Goal: Task Accomplishment & Management: Manage account settings

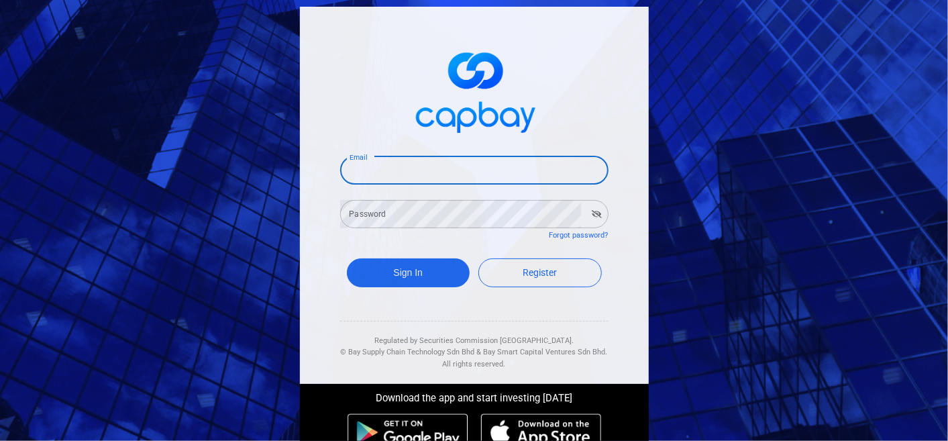
click at [404, 170] on input "Email" at bounding box center [474, 170] width 268 height 28
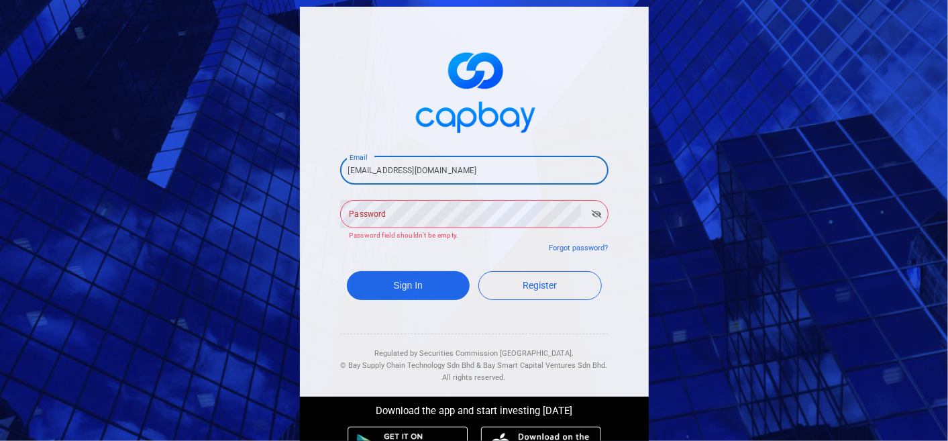
drag, startPoint x: 466, startPoint y: 170, endPoint x: 409, endPoint y: 170, distance: 57.0
click at [409, 170] on input "[EMAIL_ADDRESS][DOMAIN_NAME]" at bounding box center [474, 170] width 268 height 28
type input "[EMAIL_ADDRESS]"
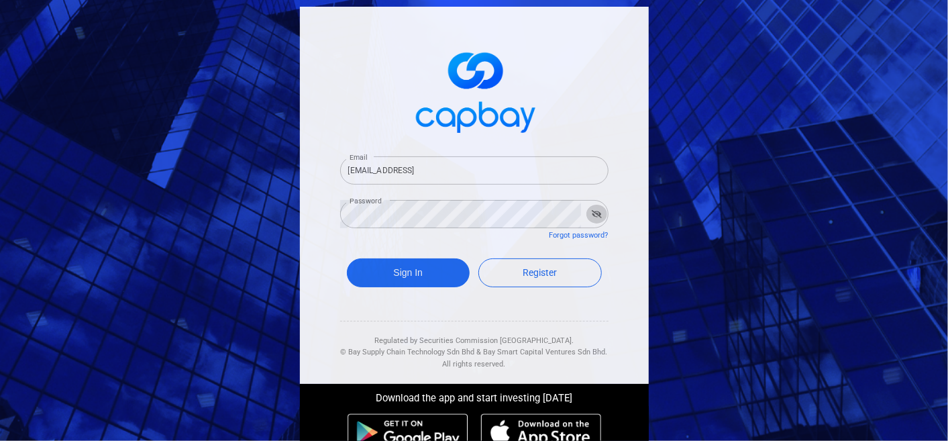
click at [591, 213] on icon "button" at bounding box center [596, 214] width 10 height 8
click at [592, 213] on icon "button" at bounding box center [596, 214] width 9 height 6
click at [403, 270] on button "Sign In" at bounding box center [408, 272] width 123 height 29
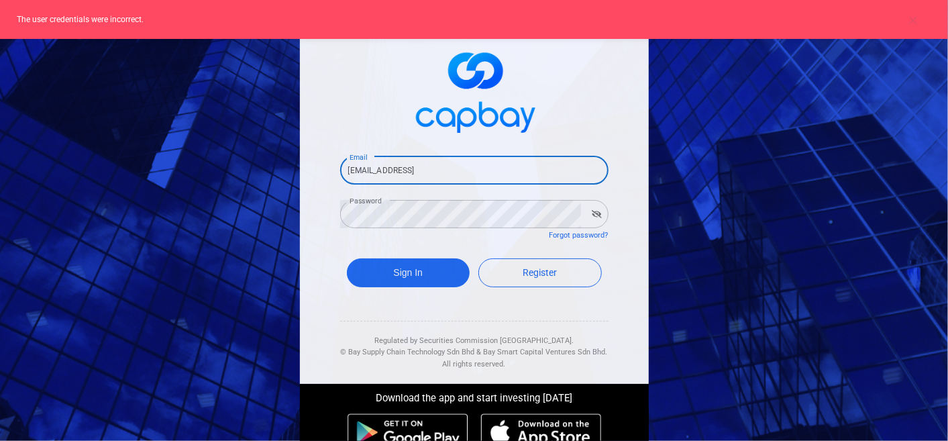
click at [459, 167] on input "[EMAIL_ADDRESS]" at bounding box center [474, 170] width 268 height 28
drag, startPoint x: 480, startPoint y: 176, endPoint x: 292, endPoint y: 175, distance: 188.4
click at [340, 175] on input "[EMAIL_ADDRESS]" at bounding box center [474, 170] width 268 height 28
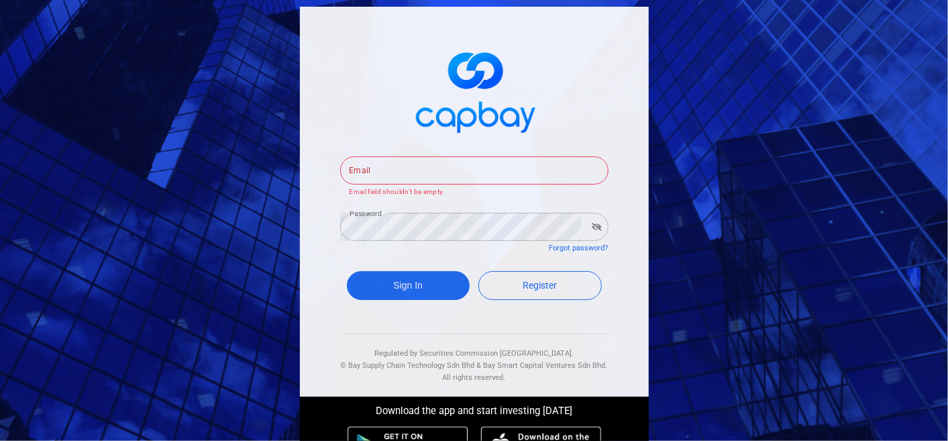
click at [593, 132] on span at bounding box center [474, 90] width 268 height 100
click at [457, 170] on input "Email" at bounding box center [474, 170] width 268 height 28
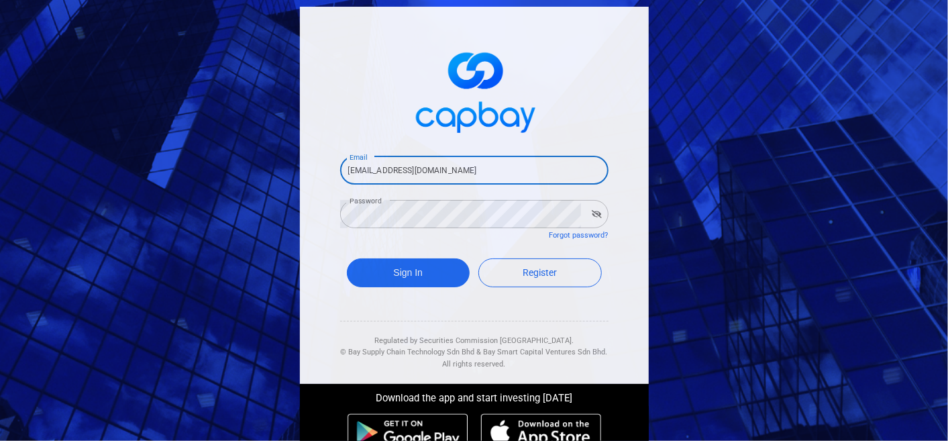
type input "[EMAIL_ADDRESS][DOMAIN_NAME]"
click at [614, 194] on div "Email [EMAIL_ADDRESS][DOMAIN_NAME] Email Password Password Forgot password? Sig…" at bounding box center [474, 195] width 349 height 377
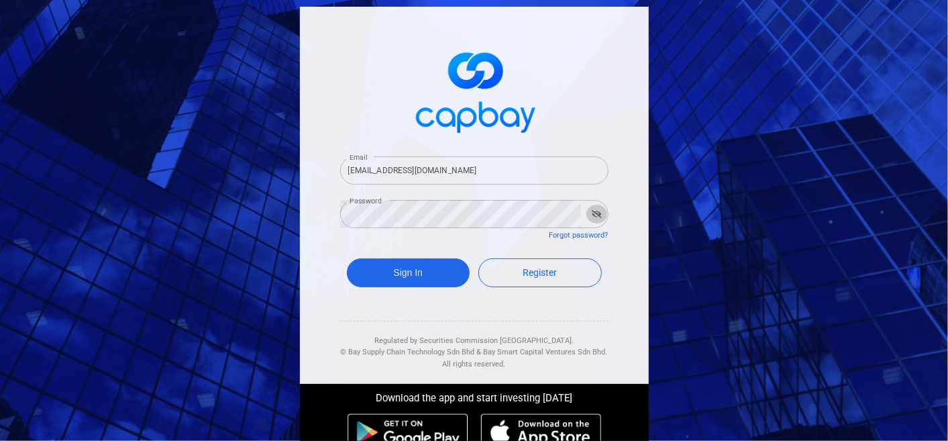
click at [597, 209] on button "button" at bounding box center [596, 214] width 21 height 19
click at [592, 214] on icon "button" at bounding box center [596, 214] width 9 height 6
click at [591, 214] on icon "button" at bounding box center [596, 214] width 10 height 8
click at [624, 209] on div "Email [EMAIL_ADDRESS][DOMAIN_NAME] Email Password Password Forgot password? Sig…" at bounding box center [474, 195] width 349 height 377
click at [422, 270] on button "Sign In" at bounding box center [408, 272] width 123 height 29
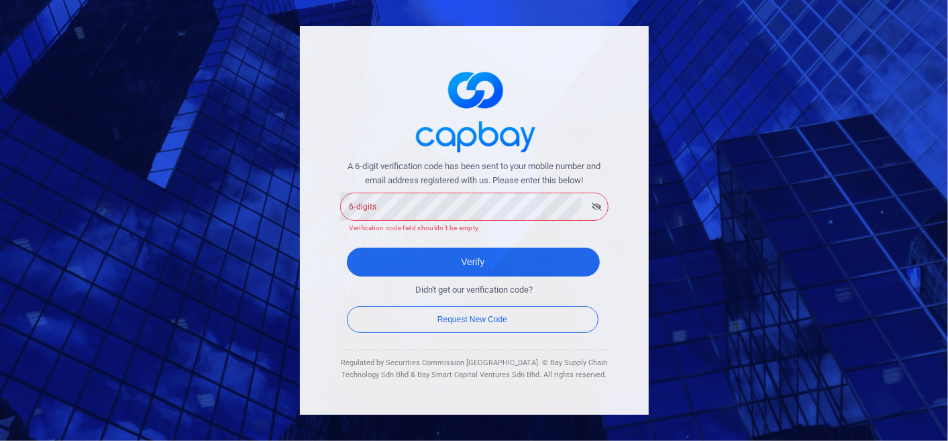
click at [466, 199] on div "6-digits 6-digits Verification code field shouldn’t be empty." at bounding box center [474, 212] width 268 height 44
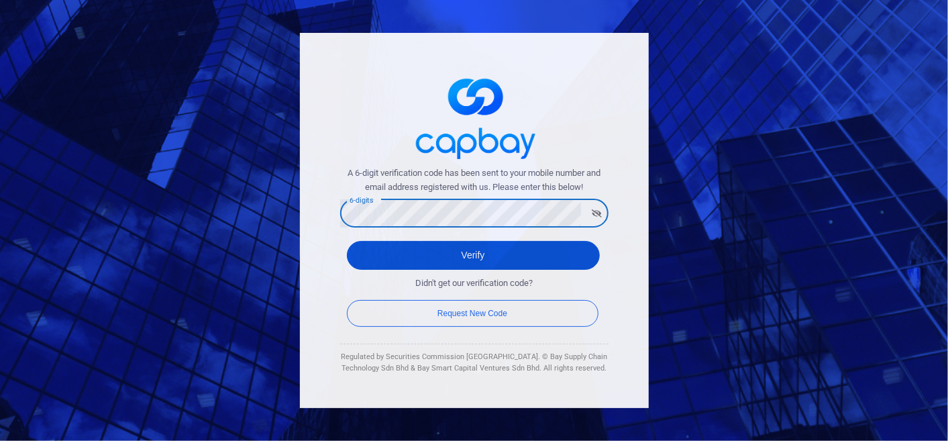
click at [496, 259] on button "Verify" at bounding box center [473, 255] width 253 height 29
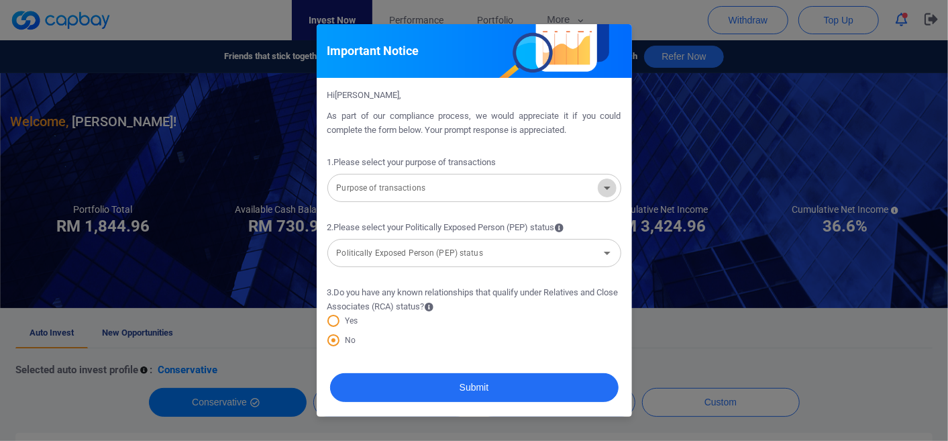
click at [608, 189] on icon "Open" at bounding box center [607, 188] width 16 height 16
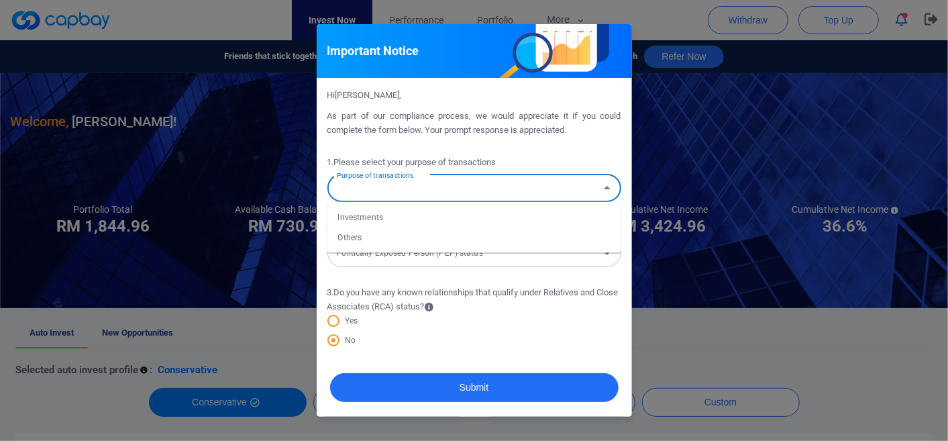
click at [592, 148] on form "1 . Please select your purpose of transactions Purpose of transactions Purpose …" at bounding box center [474, 246] width 294 height 215
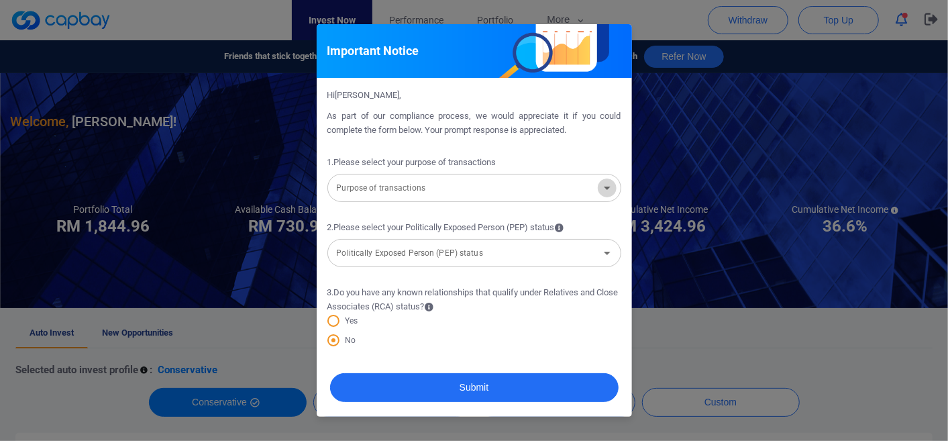
click at [608, 187] on icon "Open" at bounding box center [607, 187] width 7 height 3
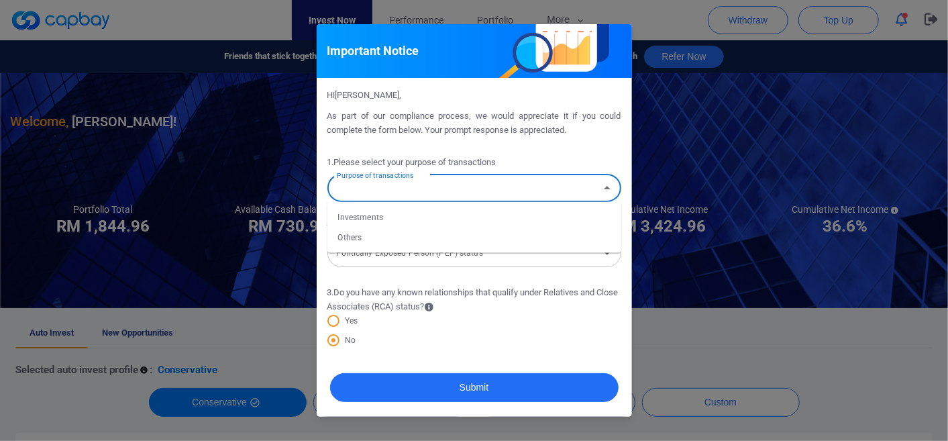
click at [475, 212] on li "Investments" at bounding box center [474, 217] width 294 height 20
type input "Investments"
click at [604, 255] on icon "Open" at bounding box center [607, 253] width 16 height 16
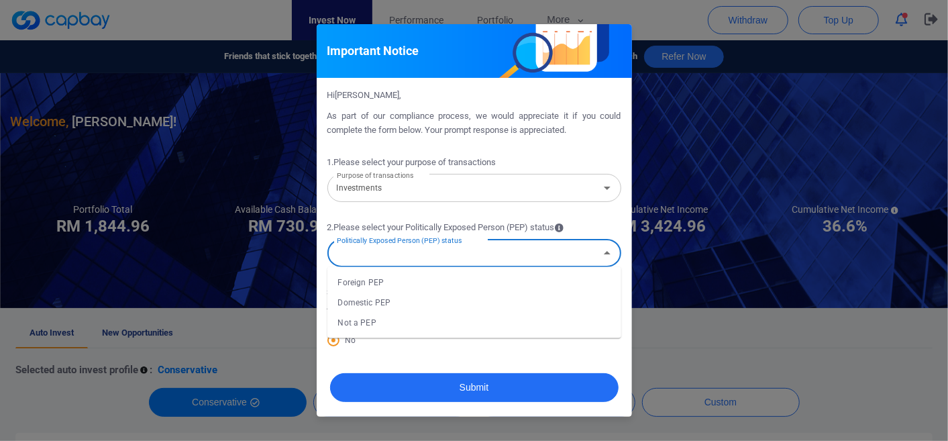
click at [392, 323] on li "Not a PEP" at bounding box center [474, 322] width 294 height 20
type input "Not a PEP"
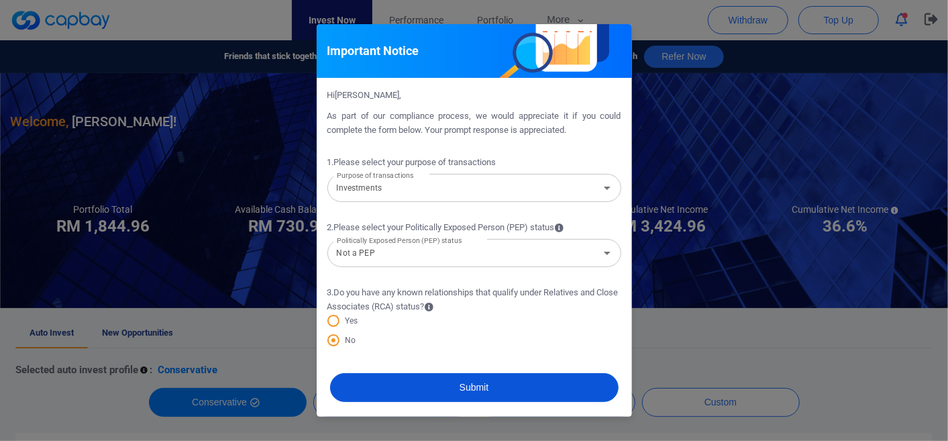
click at [569, 384] on button "Submit" at bounding box center [474, 387] width 288 height 29
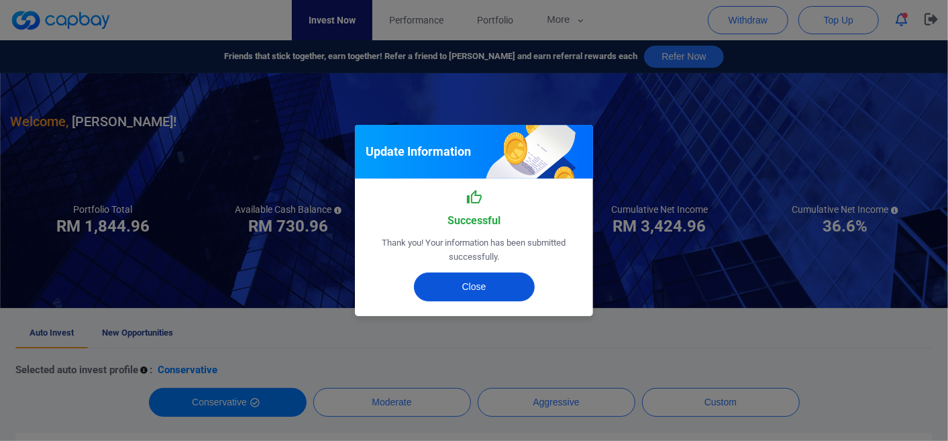
click at [480, 286] on button "Close" at bounding box center [474, 286] width 121 height 29
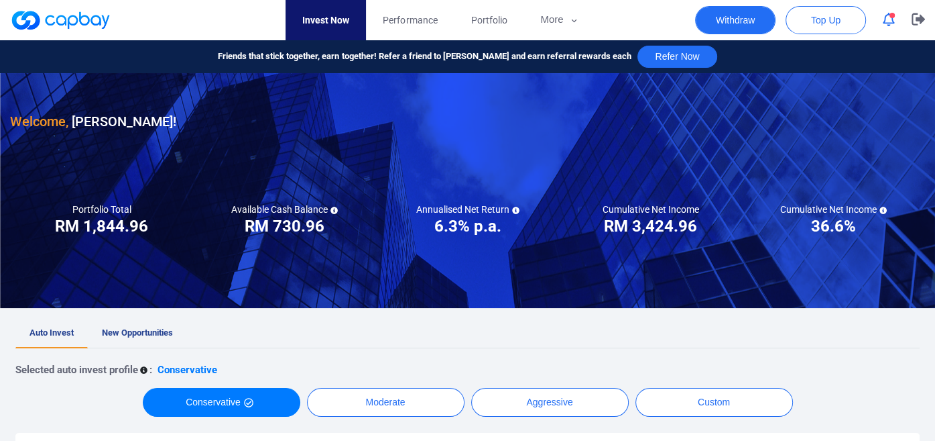
click at [740, 19] on button "Withdraw" at bounding box center [735, 20] width 80 height 28
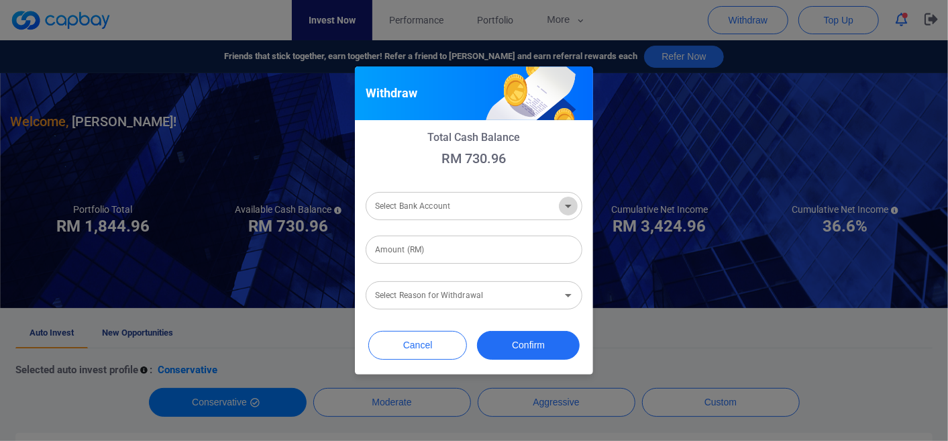
click at [570, 203] on icon "Open" at bounding box center [568, 206] width 16 height 16
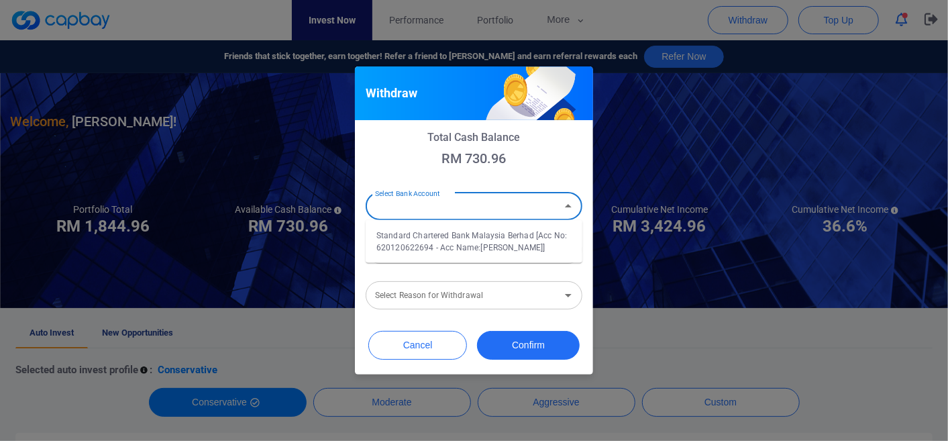
click at [500, 246] on li "Standard Chartered Bank Malaysia Berhad [Acc No: 620120622694 - Acc Name:[PERSO…" at bounding box center [473, 241] width 217 height 32
type input "Standard Chartered Bank Malaysia Berhad [Acc No: 620120622694 - Acc Name:[PERSO…"
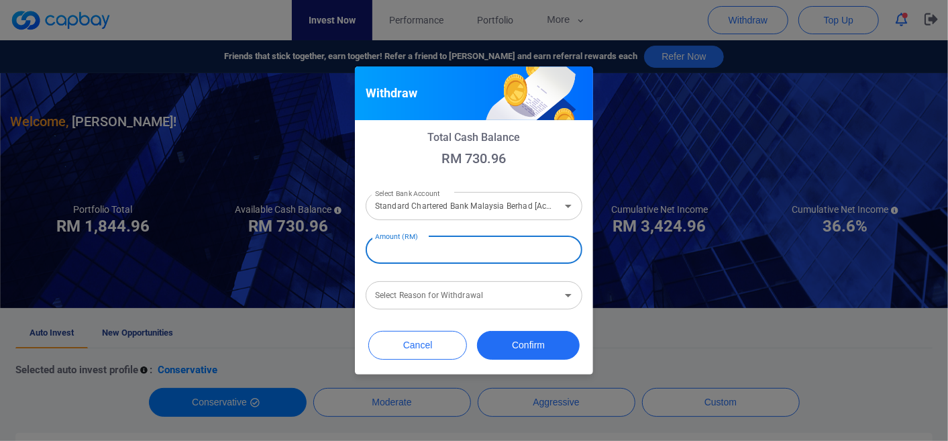
click at [465, 251] on input "Amount (RM)" at bounding box center [473, 249] width 217 height 28
click at [557, 305] on div "Select Reason for Withdrawal" at bounding box center [473, 295] width 217 height 28
type input "RM 700"
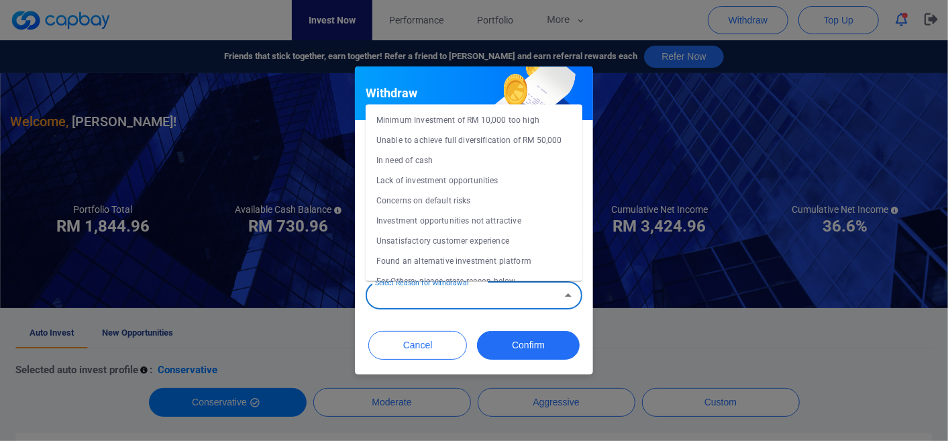
click at [426, 170] on li "In need of cash" at bounding box center [473, 160] width 217 height 20
type input "In need of cash"
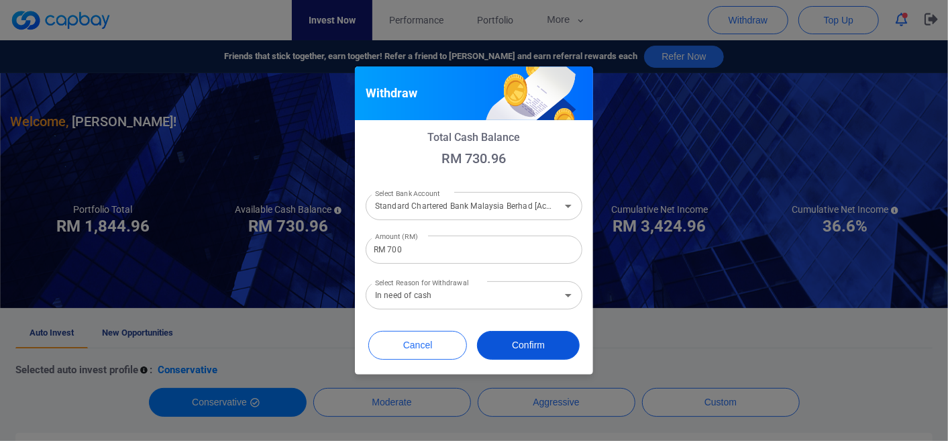
click at [540, 348] on button "Confirm" at bounding box center [528, 345] width 103 height 29
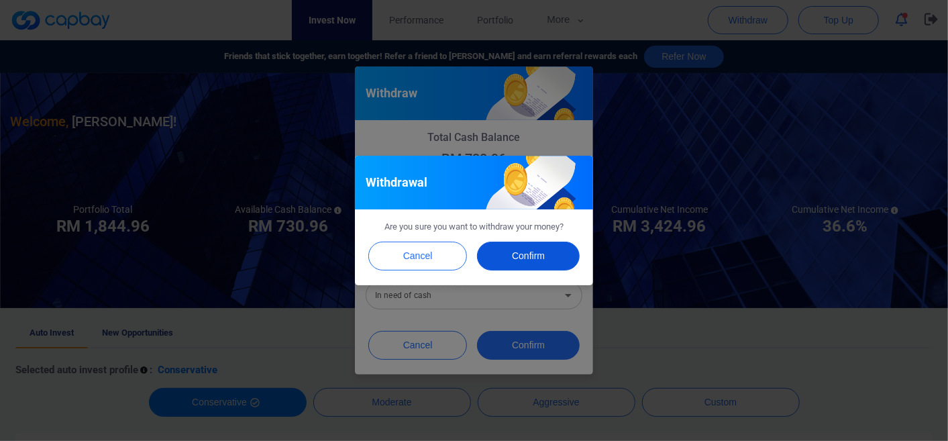
click at [530, 257] on button "Confirm" at bounding box center [528, 255] width 103 height 29
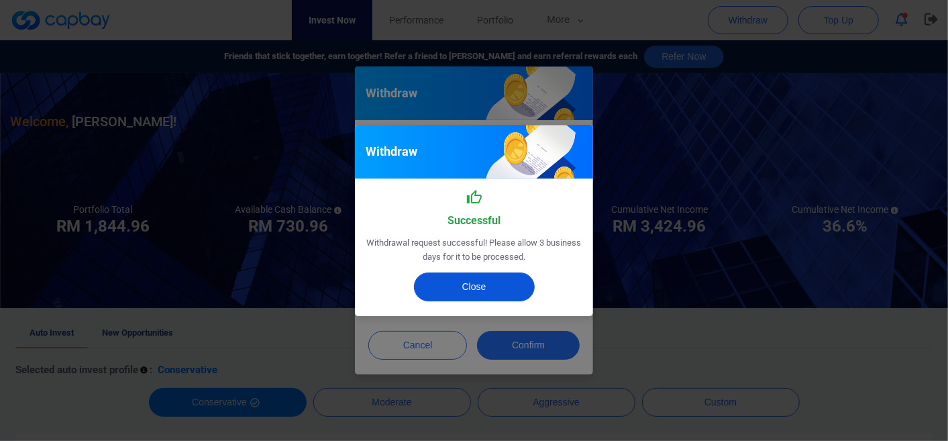
click at [472, 290] on button "Close" at bounding box center [474, 286] width 121 height 29
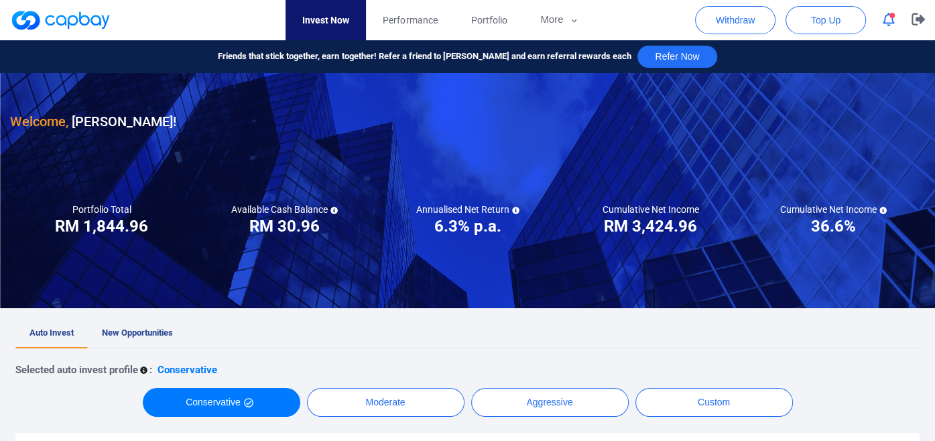
click at [887, 23] on icon "button" at bounding box center [889, 20] width 12 height 14
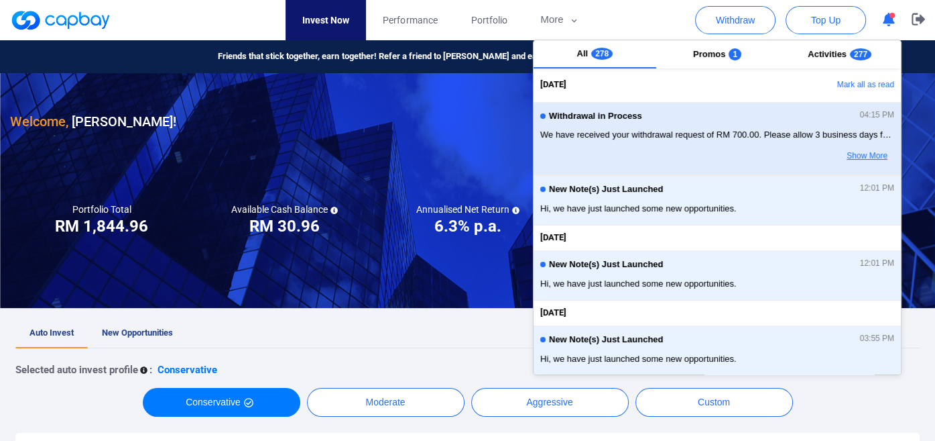
click at [850, 154] on button "Show More" at bounding box center [842, 156] width 106 height 23
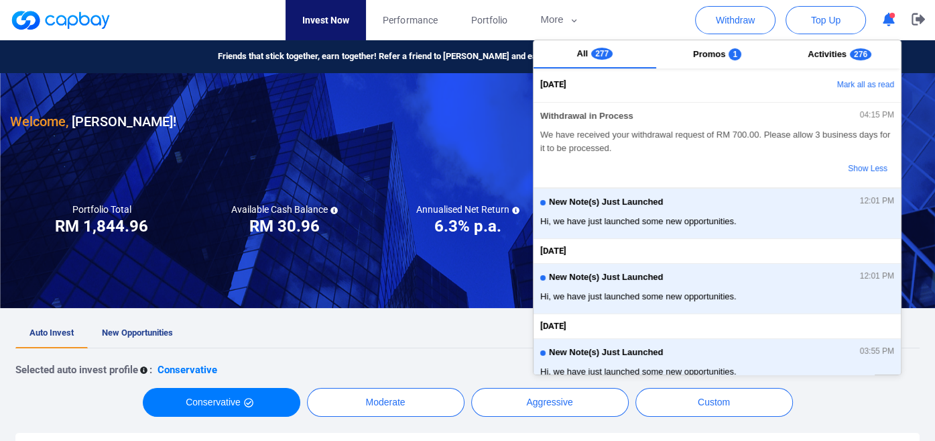
click at [888, 26] on icon "button" at bounding box center [889, 20] width 12 height 14
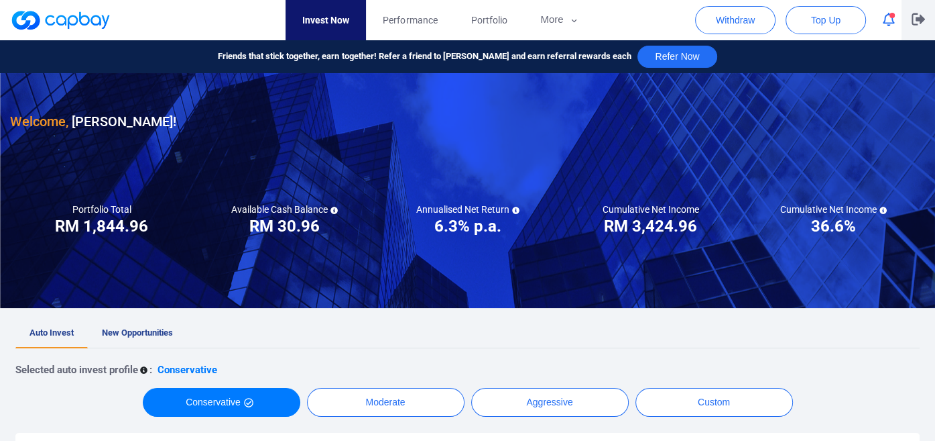
click at [917, 26] on p "button" at bounding box center [918, 20] width 13 height 14
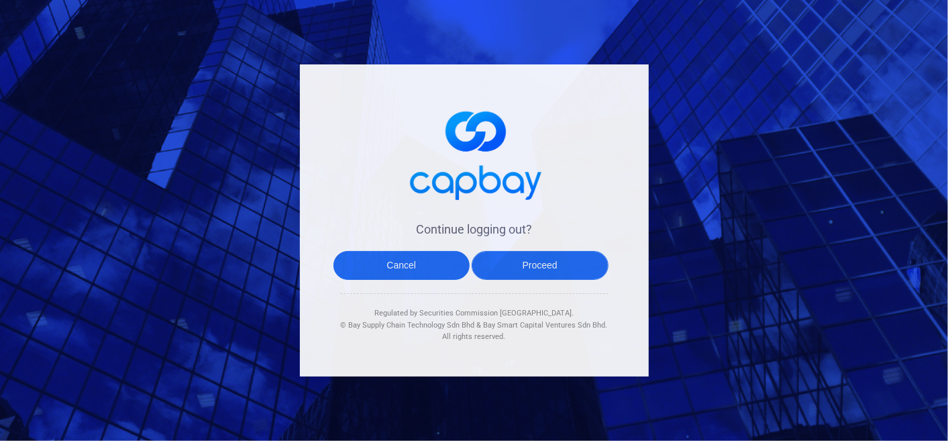
click at [536, 269] on button "Proceed" at bounding box center [539, 265] width 137 height 29
